Goal: Task Accomplishment & Management: Manage account settings

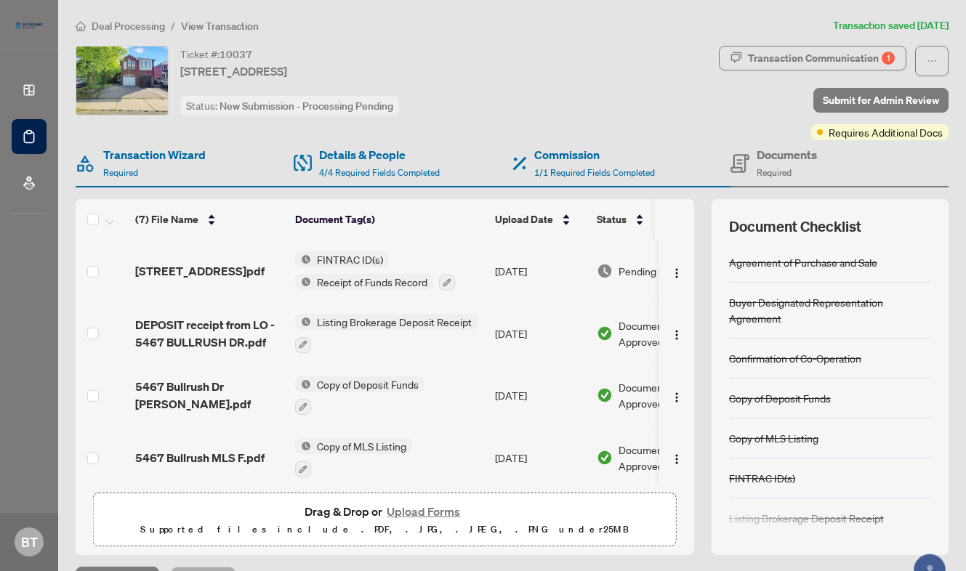
click at [153, 27] on span "Deal Processing" at bounding box center [128, 26] width 73 height 13
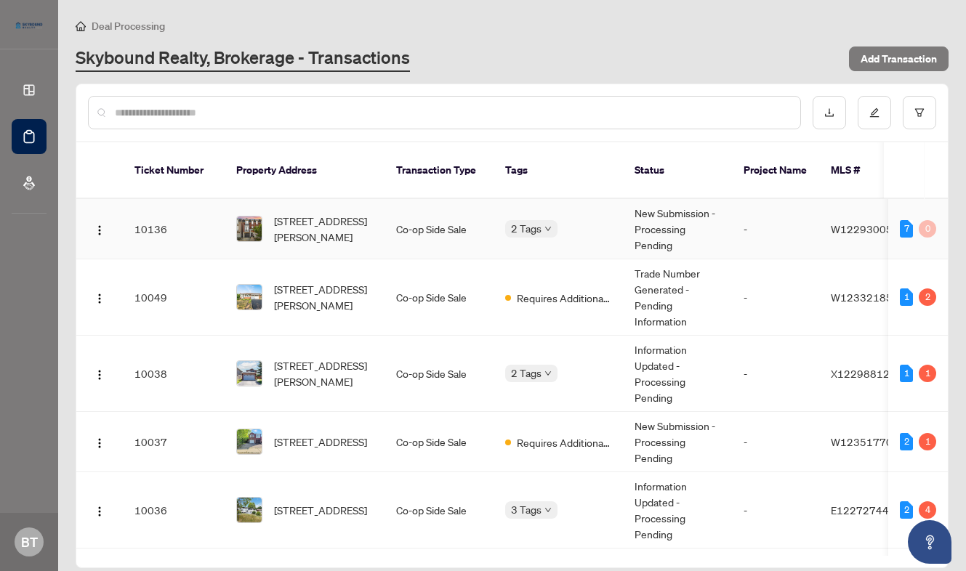
click at [413, 213] on td "Co-op Side Sale" at bounding box center [438, 229] width 109 height 60
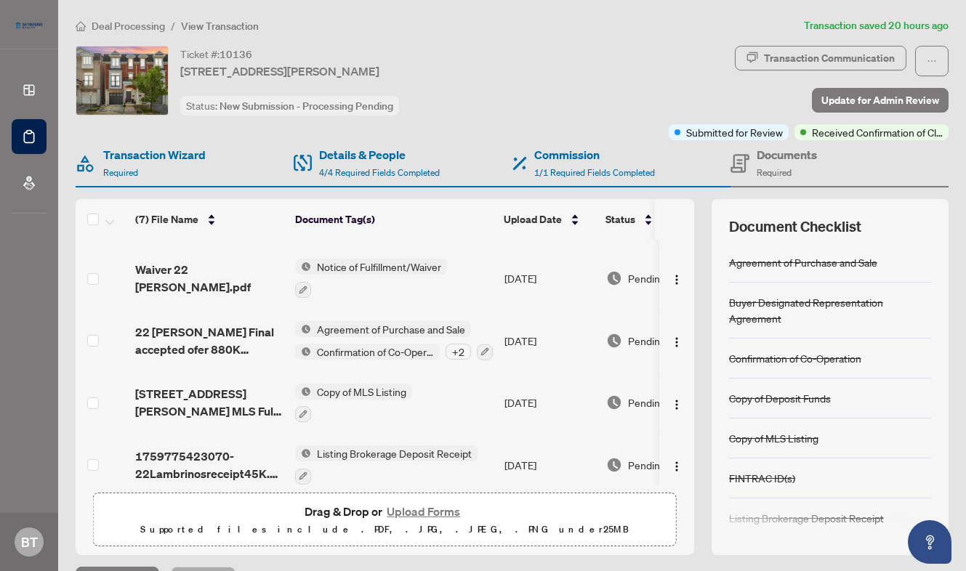
scroll to position [190, 0]
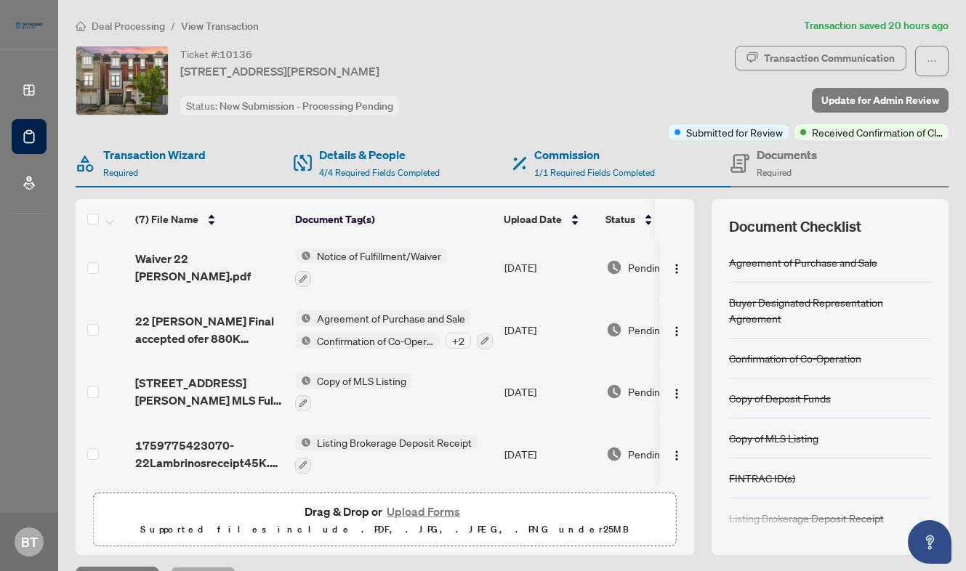
click at [147, 29] on span "Deal Processing" at bounding box center [128, 26] width 73 height 13
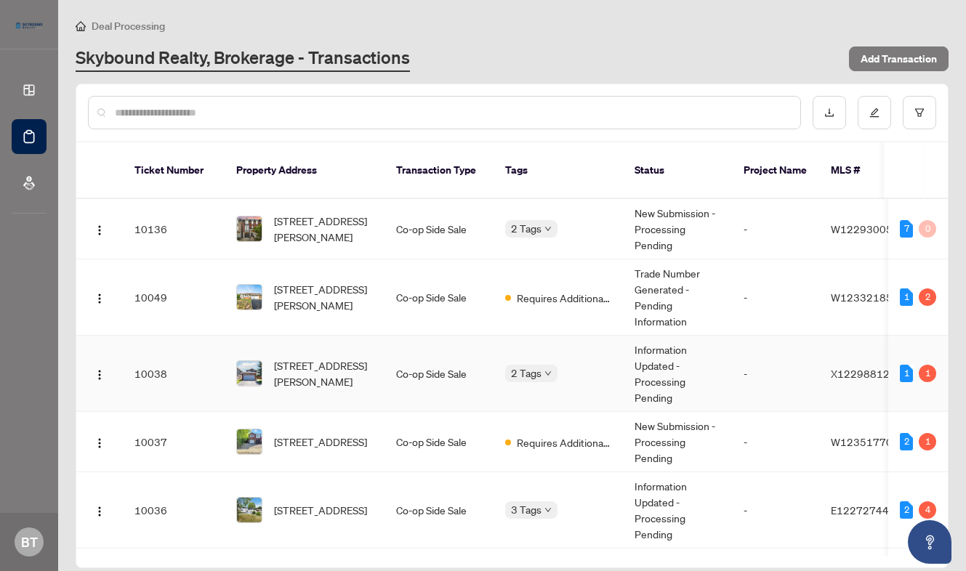
scroll to position [73, 0]
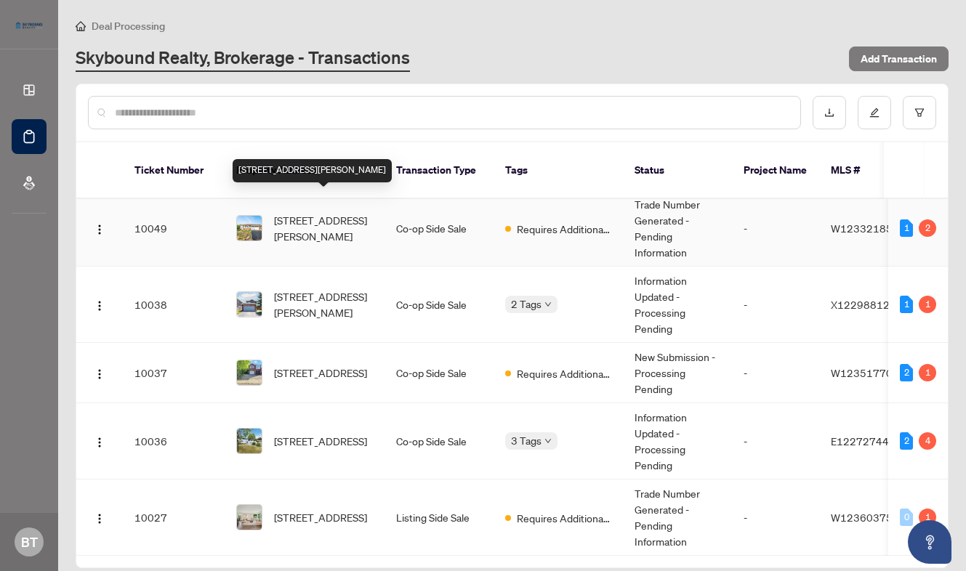
click at [314, 212] on span "[STREET_ADDRESS][PERSON_NAME]" at bounding box center [323, 228] width 99 height 32
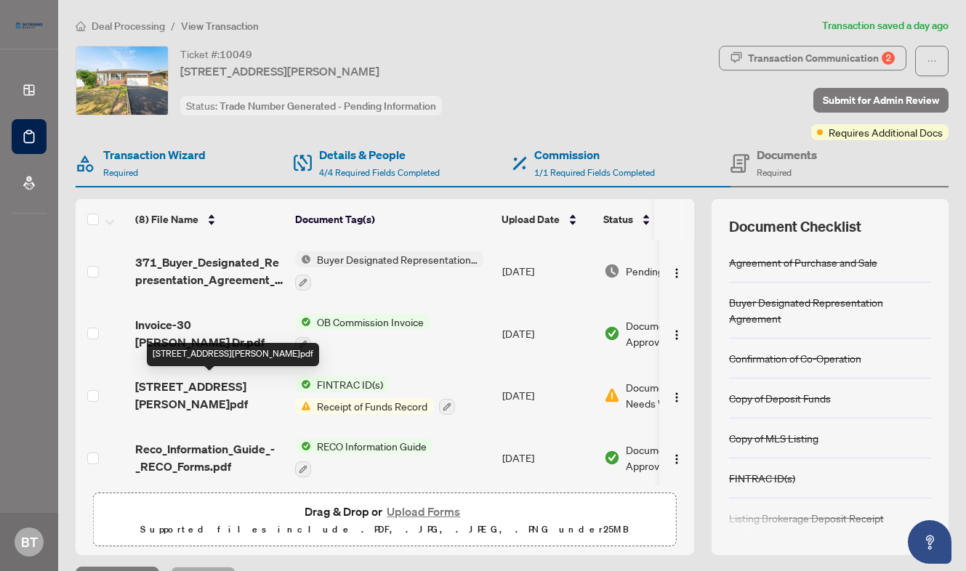
click at [186, 387] on span "[STREET_ADDRESS][PERSON_NAME]pdf" at bounding box center [209, 395] width 148 height 35
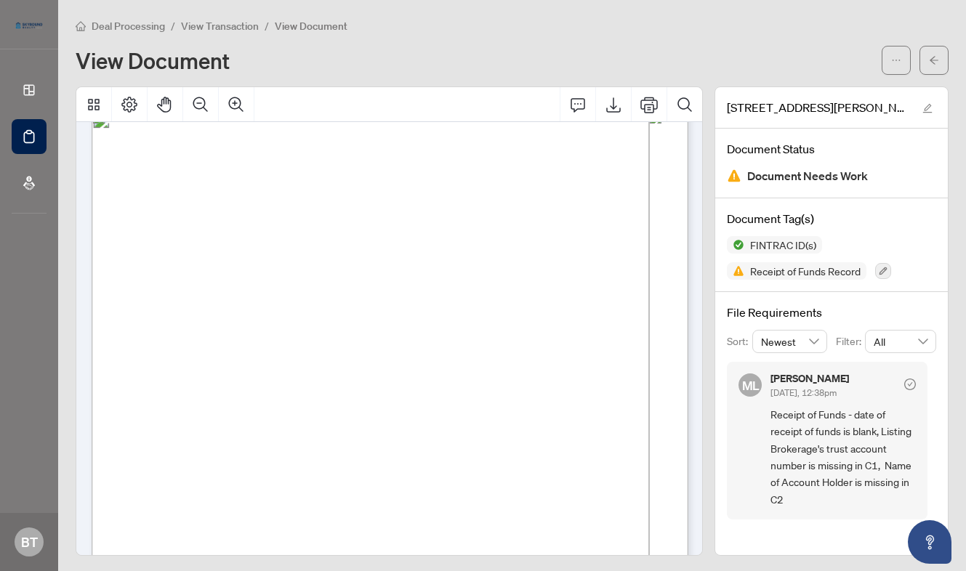
scroll to position [813, 0]
